Goal: Use online tool/utility: Utilize a website feature to perform a specific function

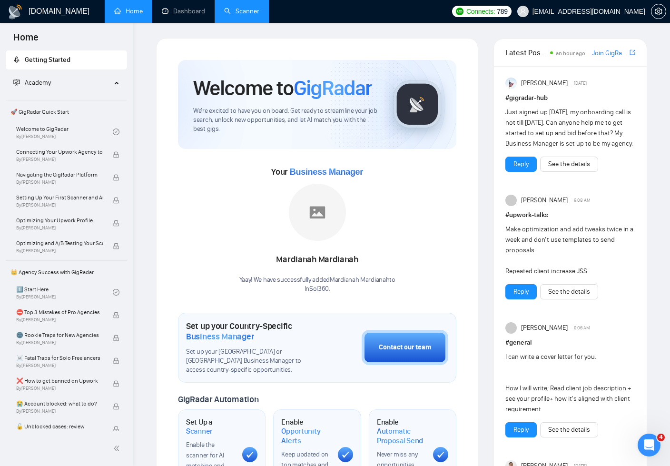
click at [246, 11] on link "Scanner" at bounding box center [241, 11] width 35 height 8
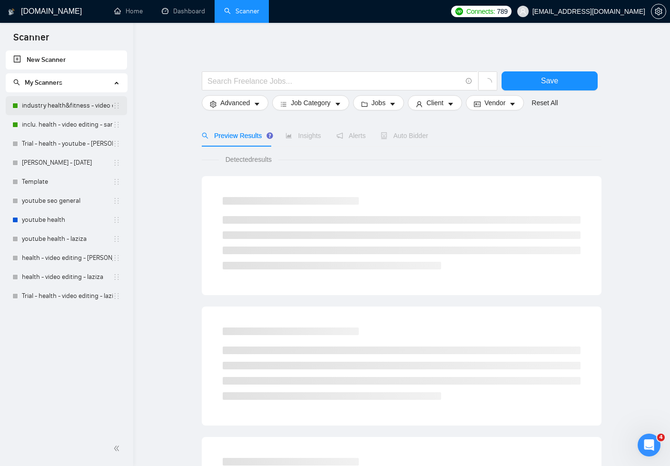
click at [75, 106] on link "industry health&fitness - video editing - sardor" at bounding box center [67, 105] width 91 height 19
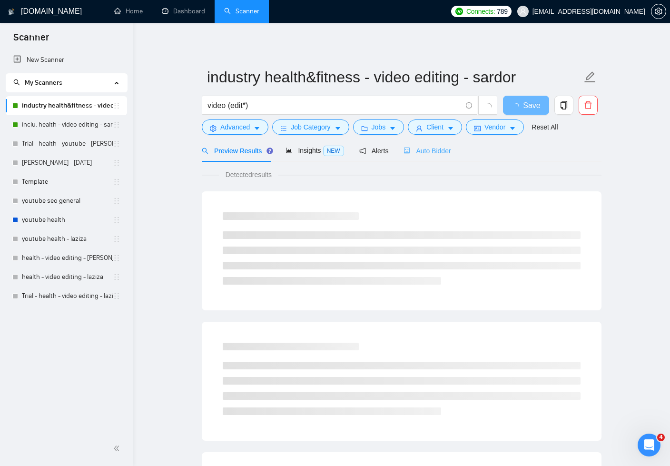
drag, startPoint x: 426, startPoint y: 144, endPoint x: 437, endPoint y: 152, distance: 13.3
click at [426, 145] on div "Auto Bidder" at bounding box center [427, 151] width 47 height 22
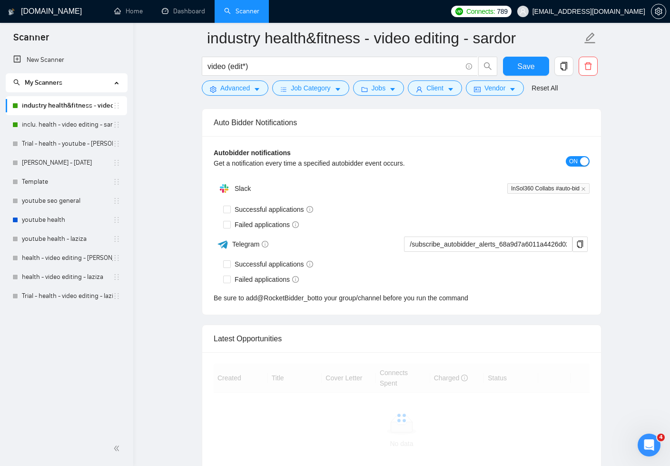
scroll to position [2787, 0]
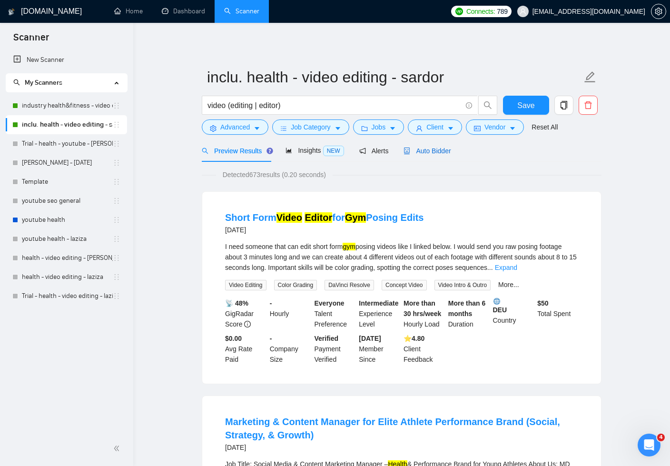
click at [439, 150] on span "Auto Bidder" at bounding box center [427, 151] width 47 height 8
